Goal: Complete application form

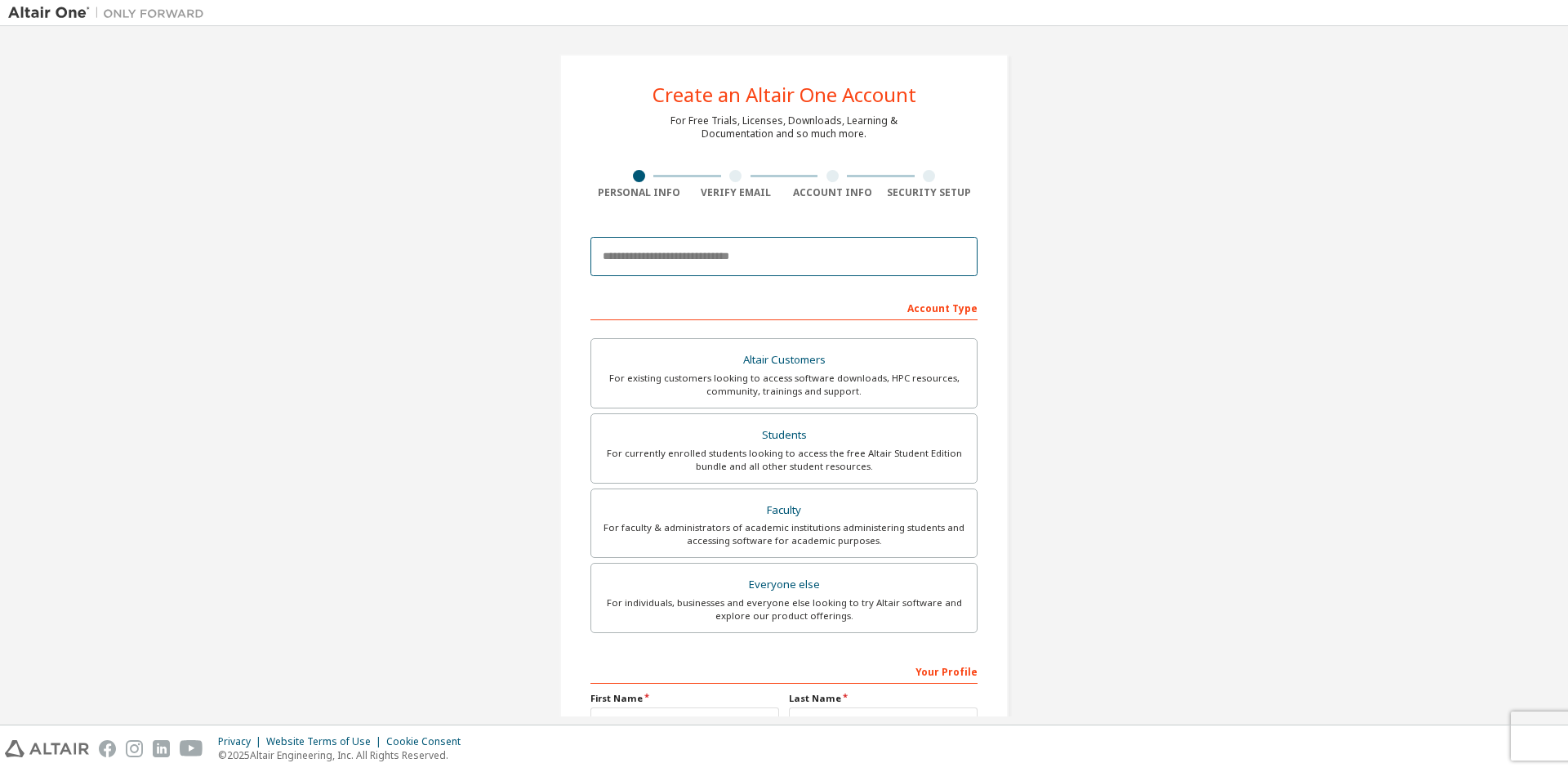
click at [728, 259] on input "email" at bounding box center [784, 256] width 387 height 39
type input "**********"
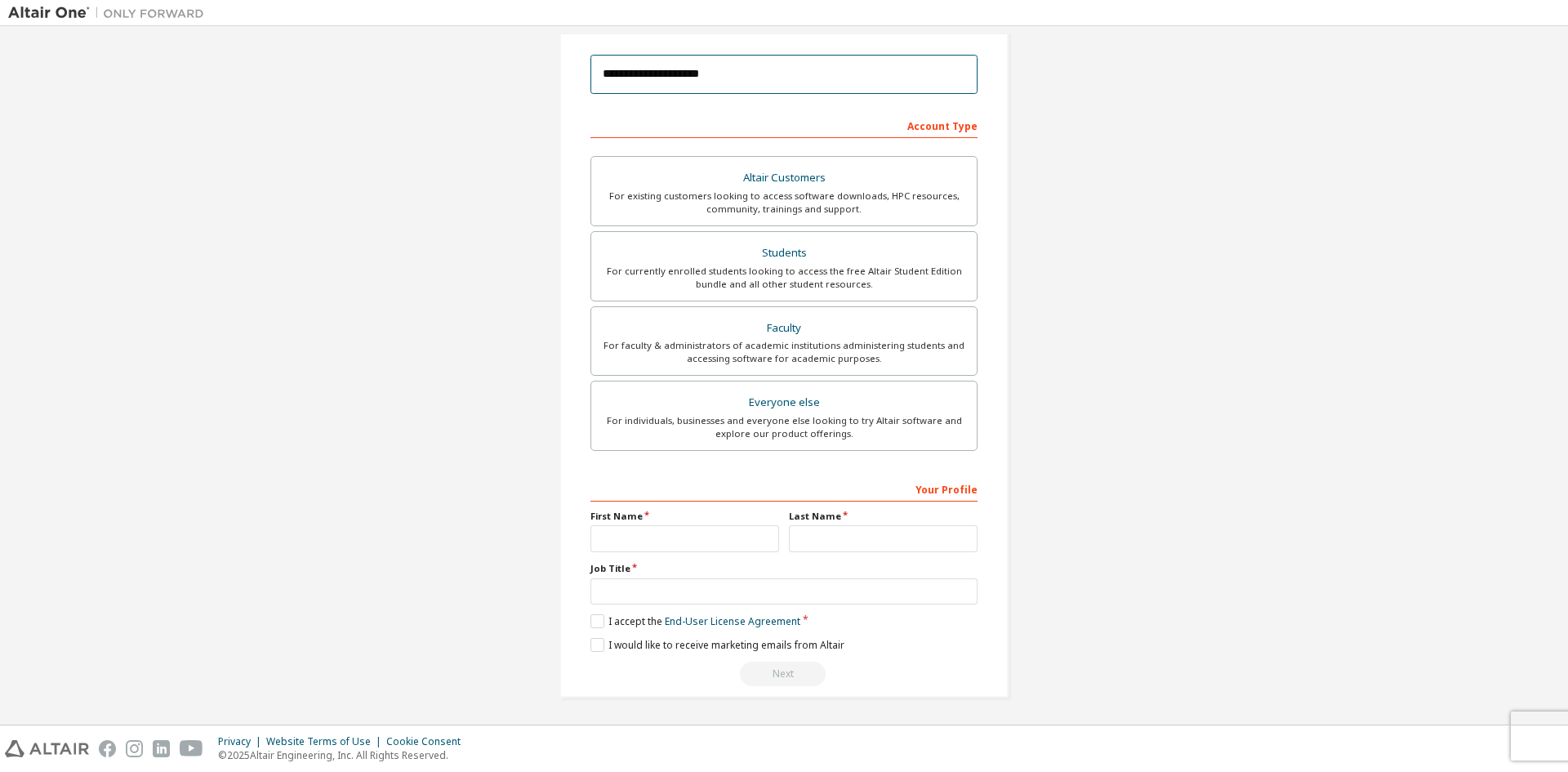
scroll to position [183, 0]
click at [677, 545] on input "text" at bounding box center [684, 538] width 189 height 27
type input "********"
click at [790, 537] on input "text" at bounding box center [883, 538] width 189 height 27
type input "*******"
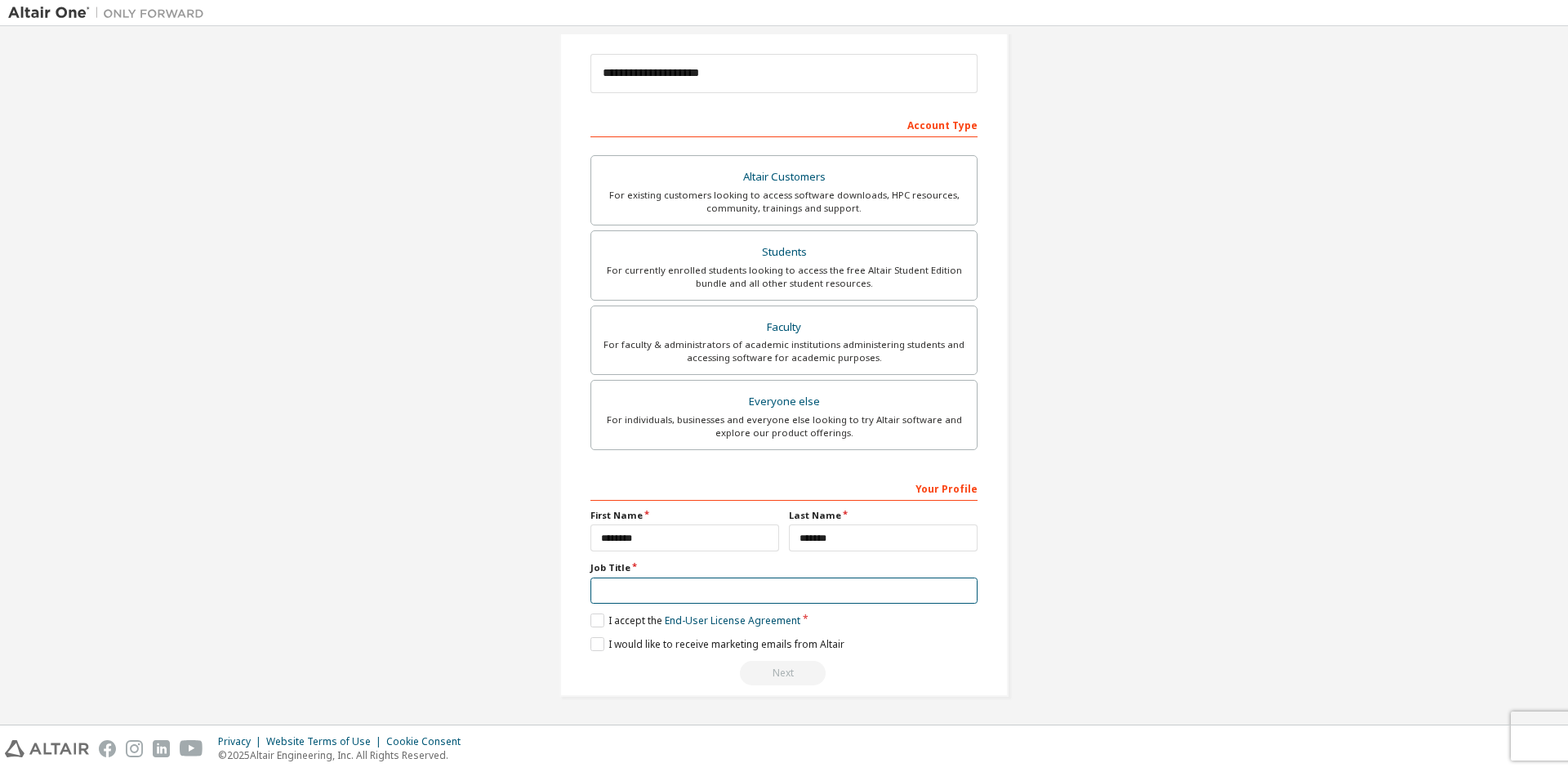
click at [694, 598] on input "text" at bounding box center [784, 591] width 387 height 27
click at [591, 621] on label "I accept the End-User License Agreement" at bounding box center [695, 620] width 210 height 14
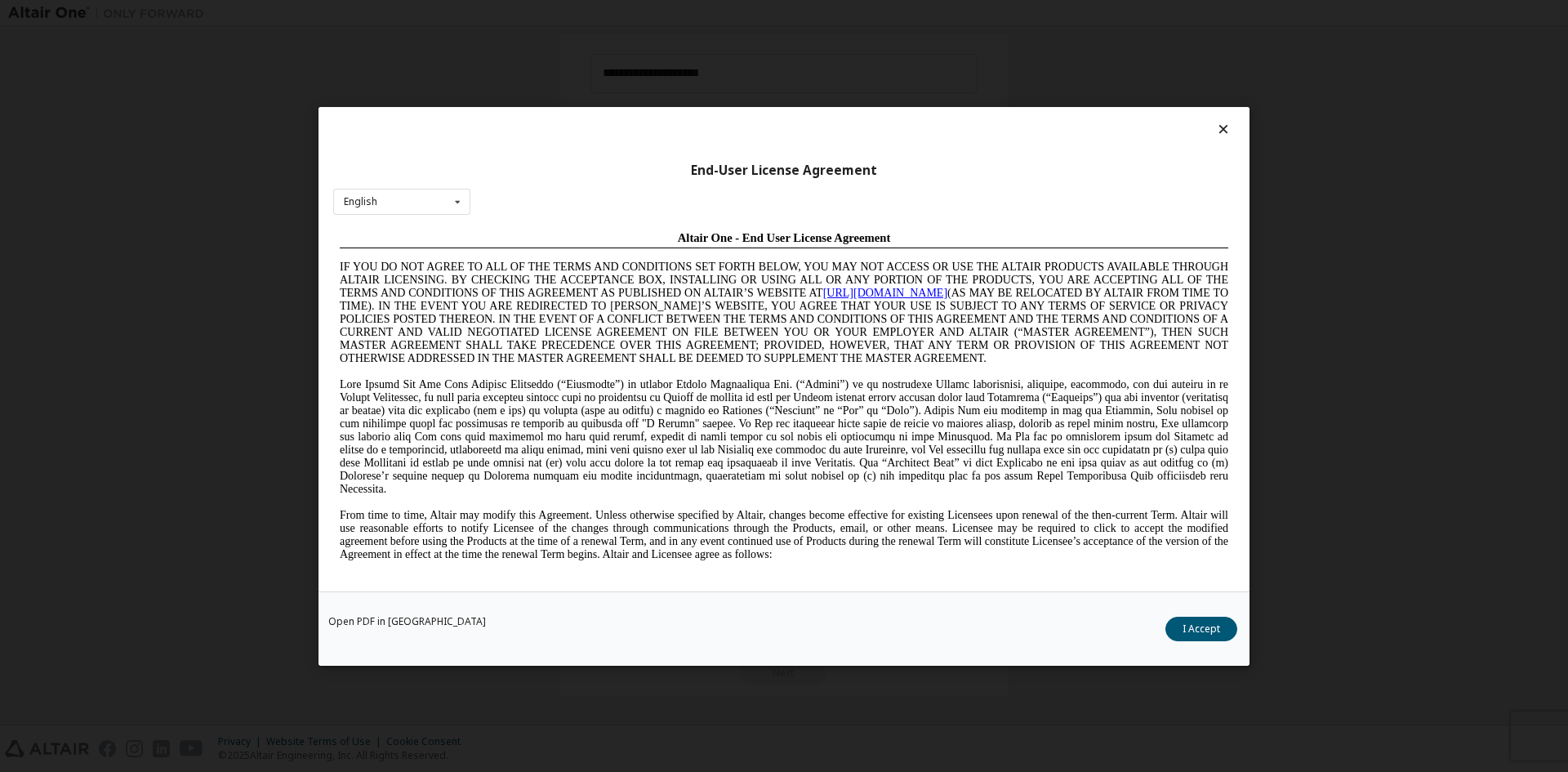
scroll to position [490, 0]
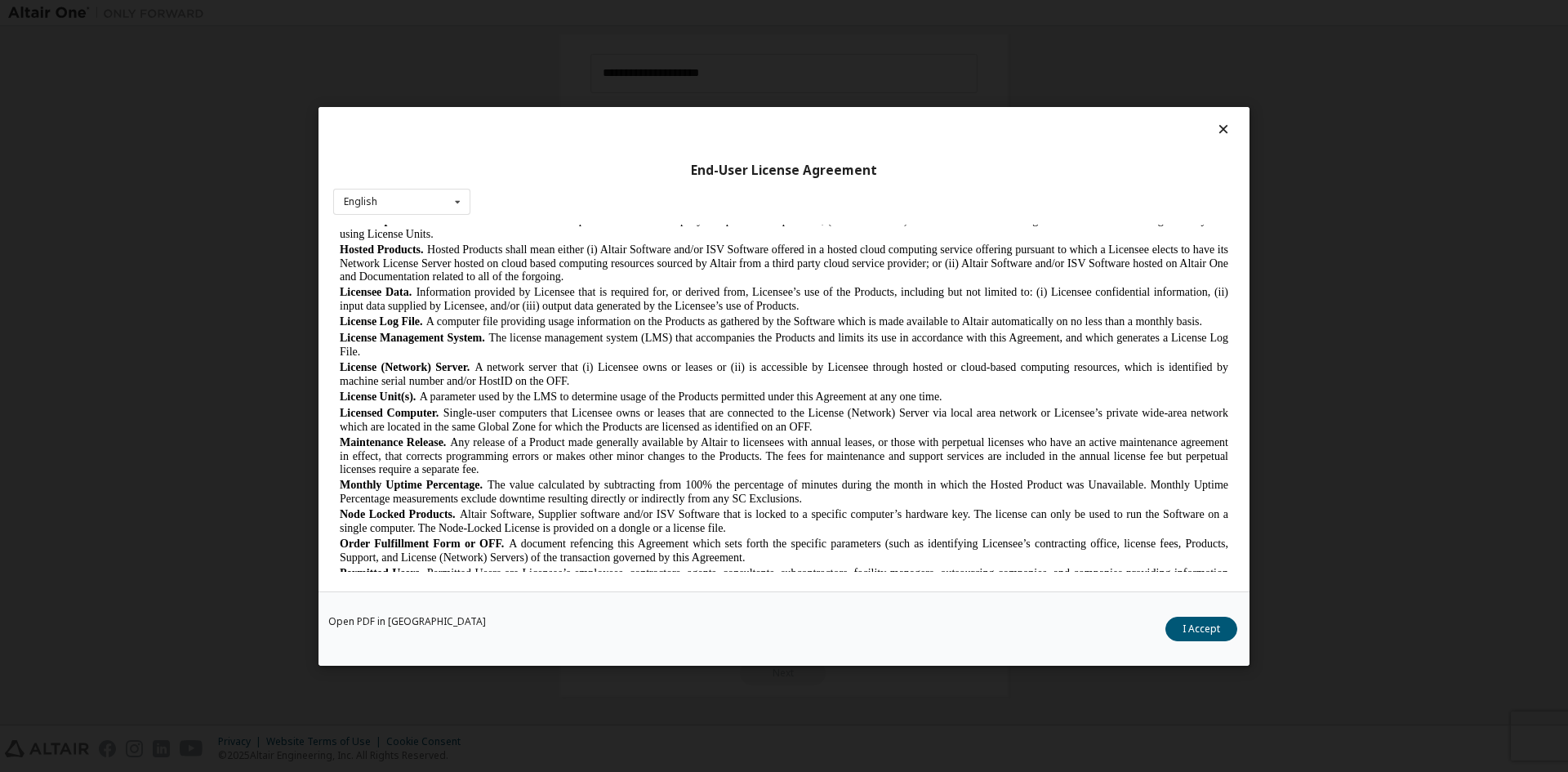
click at [1232, 638] on button "I Accept" at bounding box center [1201, 627] width 72 height 24
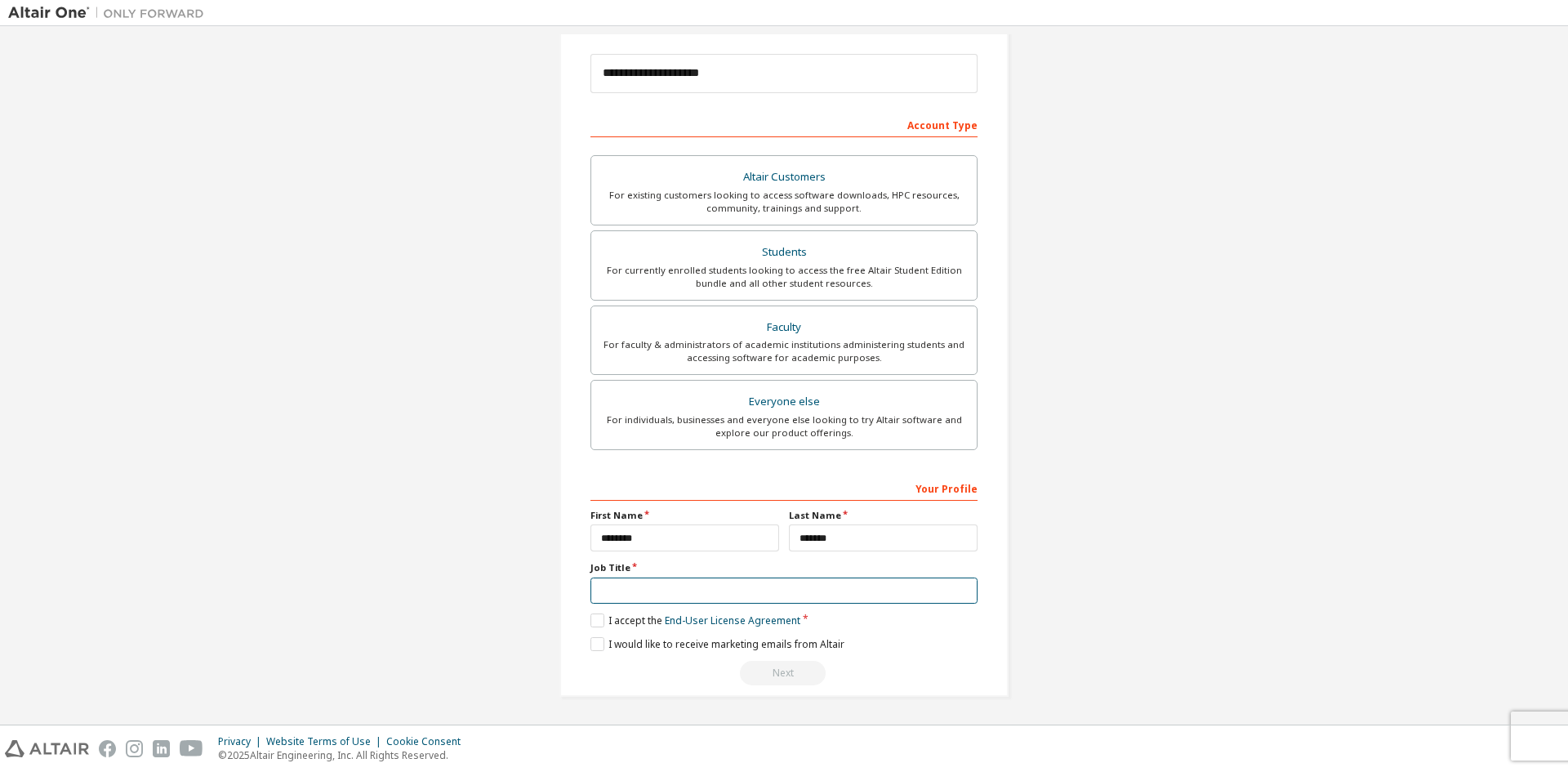
click at [671, 583] on input "text" at bounding box center [784, 591] width 387 height 27
click at [944, 275] on div "For currently enrolled students looking to access the free Altair Student Editi…" at bounding box center [784, 277] width 366 height 26
click at [590, 616] on label "I accept the Academic End-User License Agreement" at bounding box center [718, 620] width 256 height 14
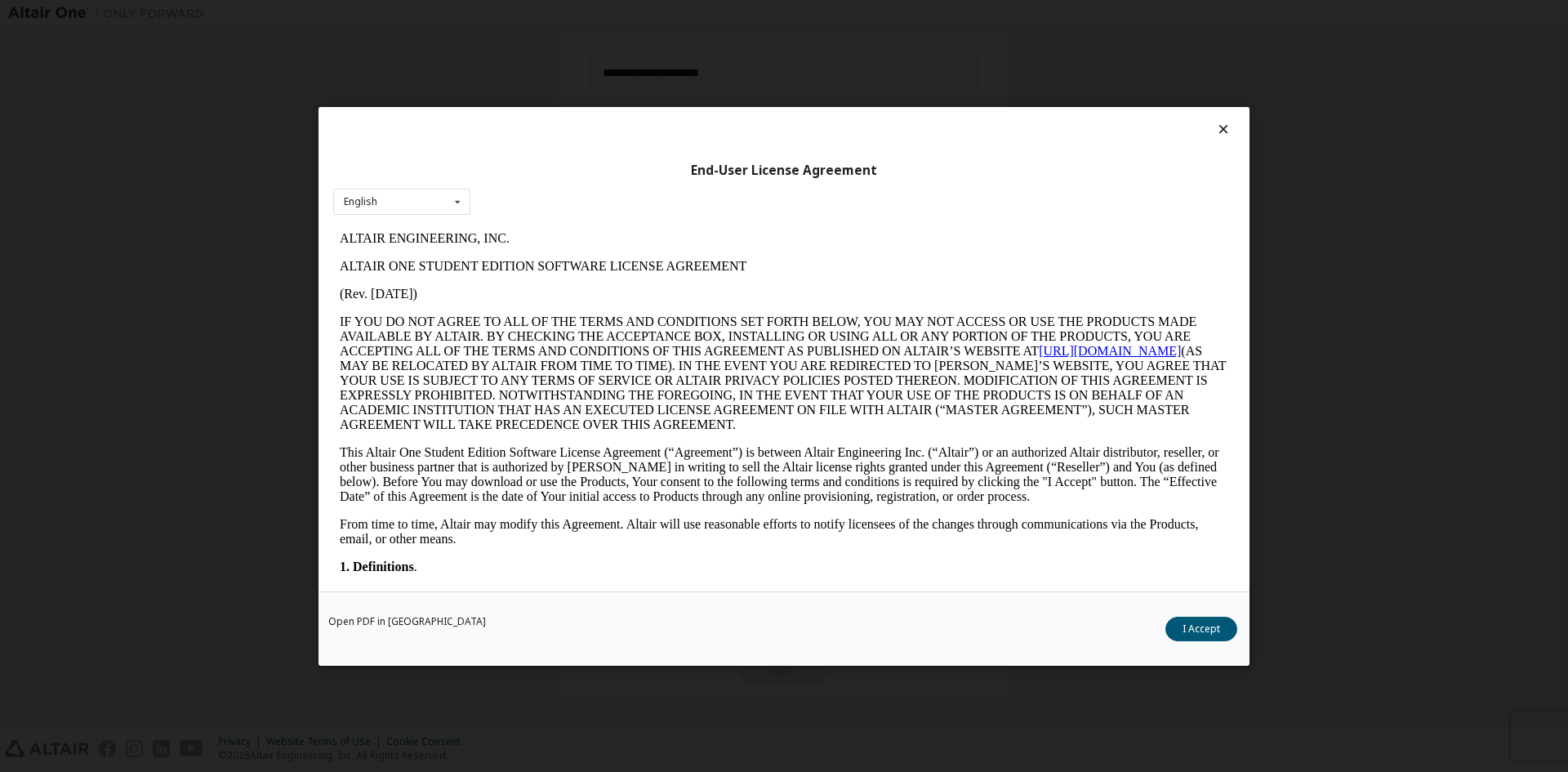
scroll to position [0, 0]
drag, startPoint x: 1218, startPoint y: 630, endPoint x: 1154, endPoint y: 644, distance: 65.5
click at [1217, 630] on button "I Accept" at bounding box center [1201, 627] width 72 height 24
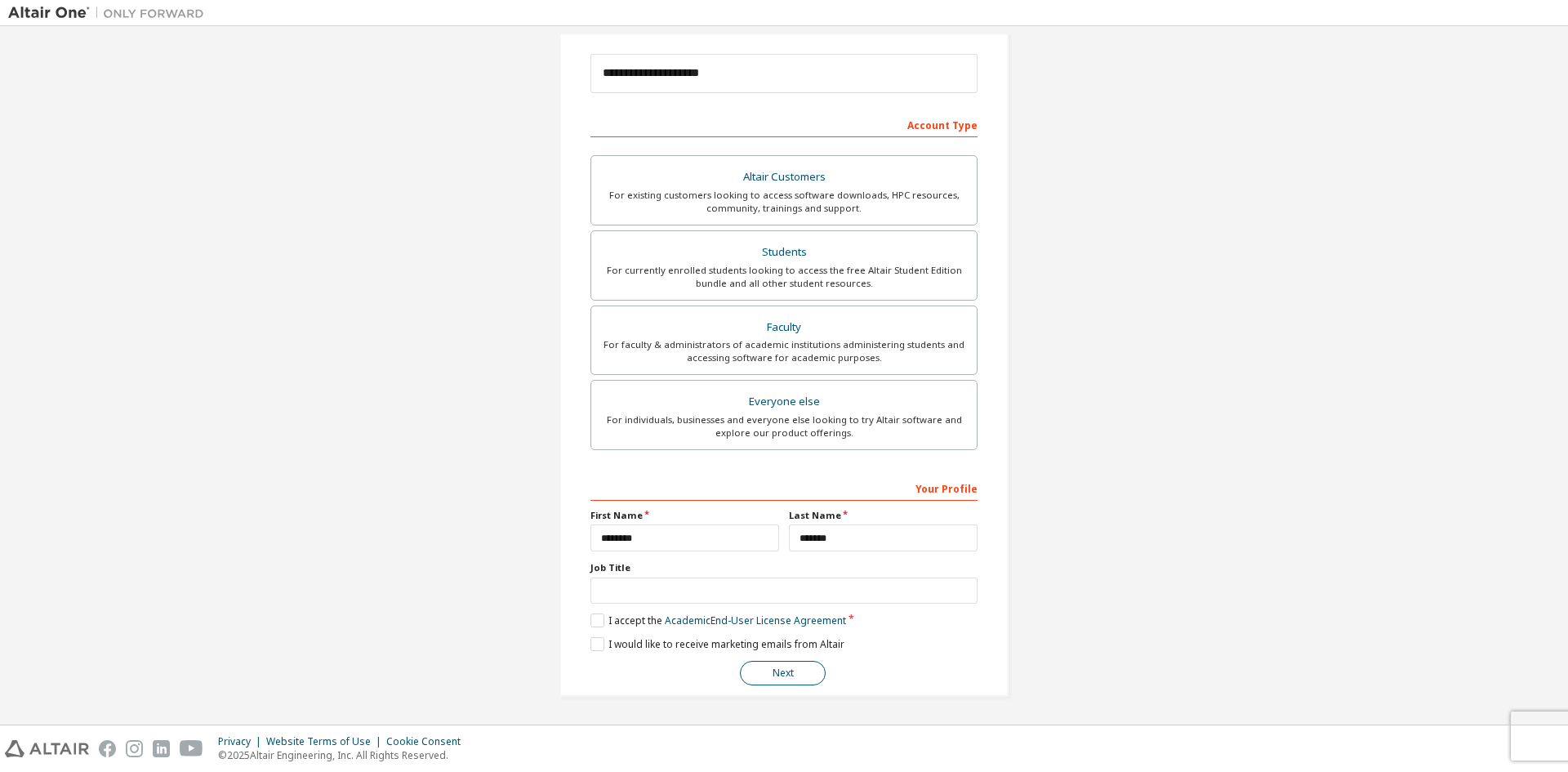
click at [786, 671] on button "Next" at bounding box center [783, 673] width 86 height 24
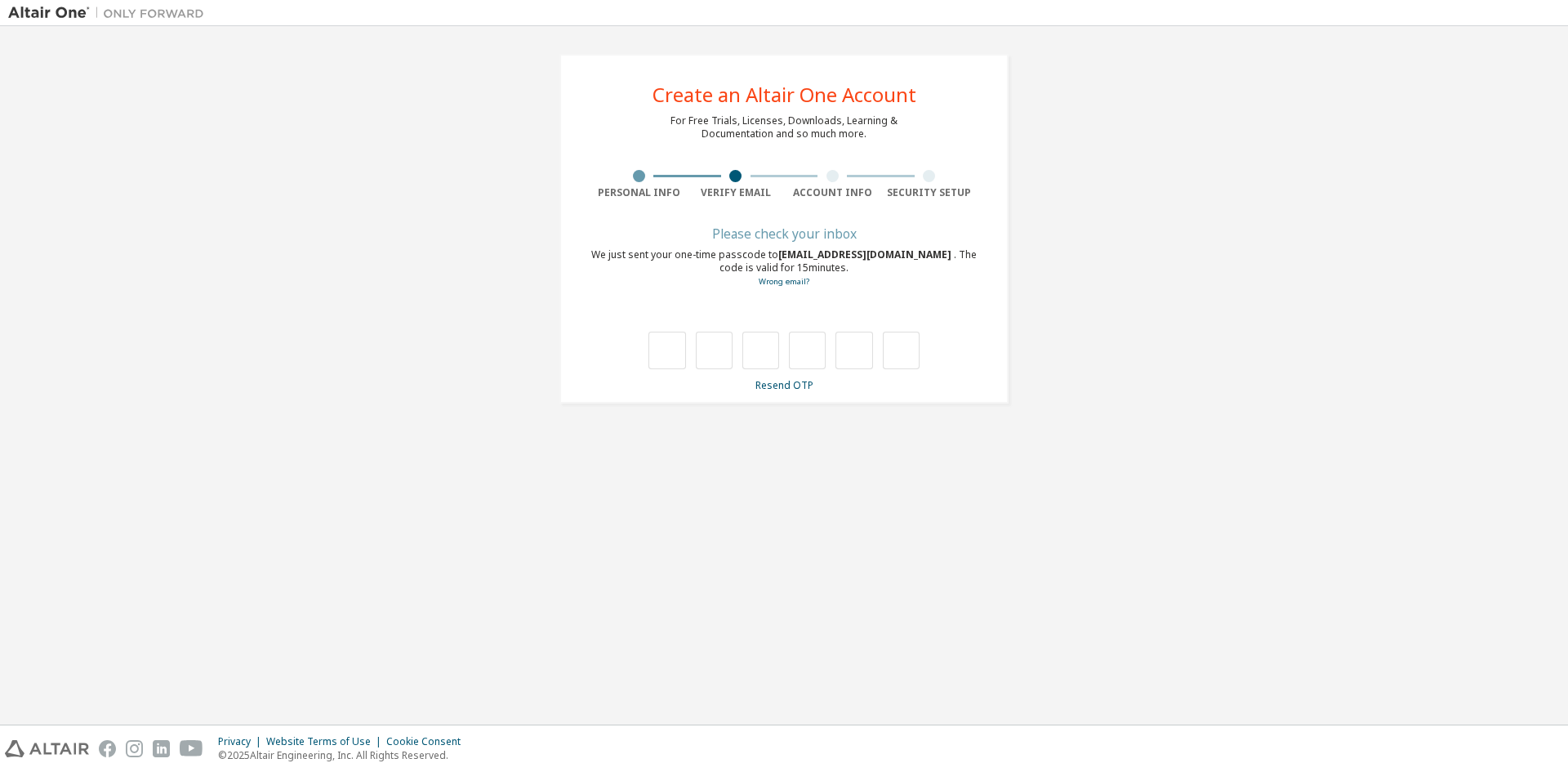
type input "*"
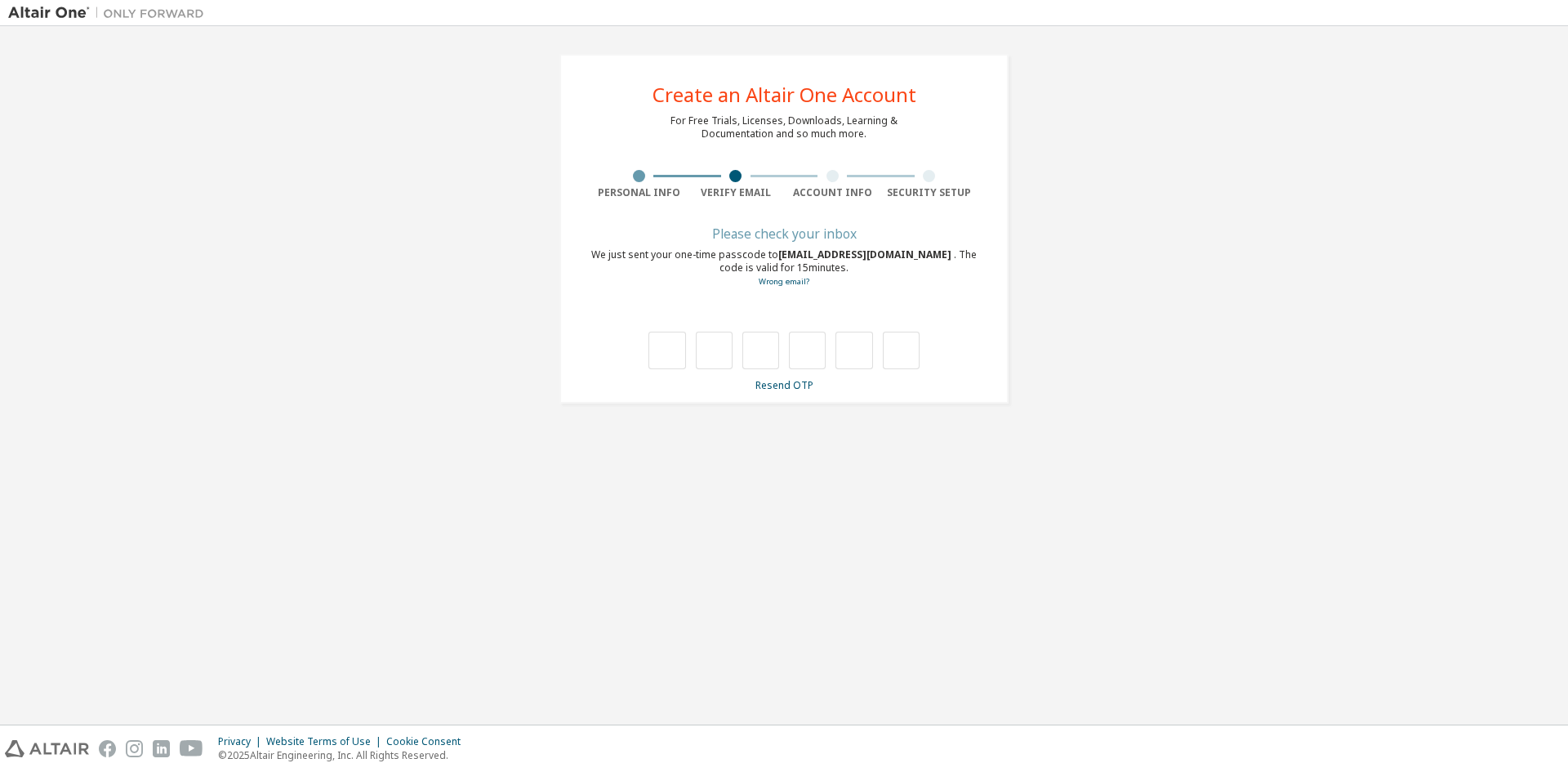
type input "*"
